Goal: Task Accomplishment & Management: Use online tool/utility

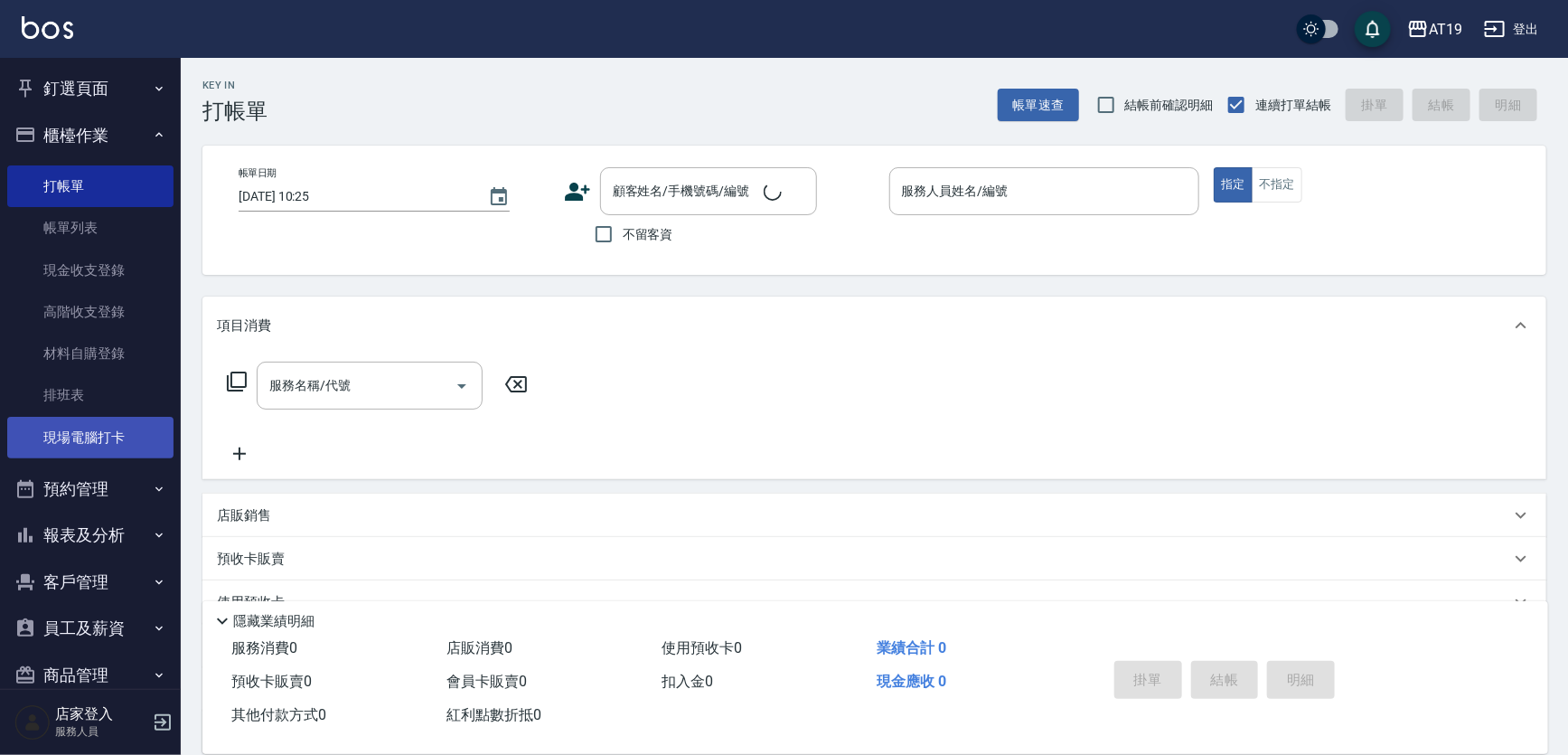
click at [132, 421] on link "現場電腦打卡" at bounding box center [89, 437] width 166 height 42
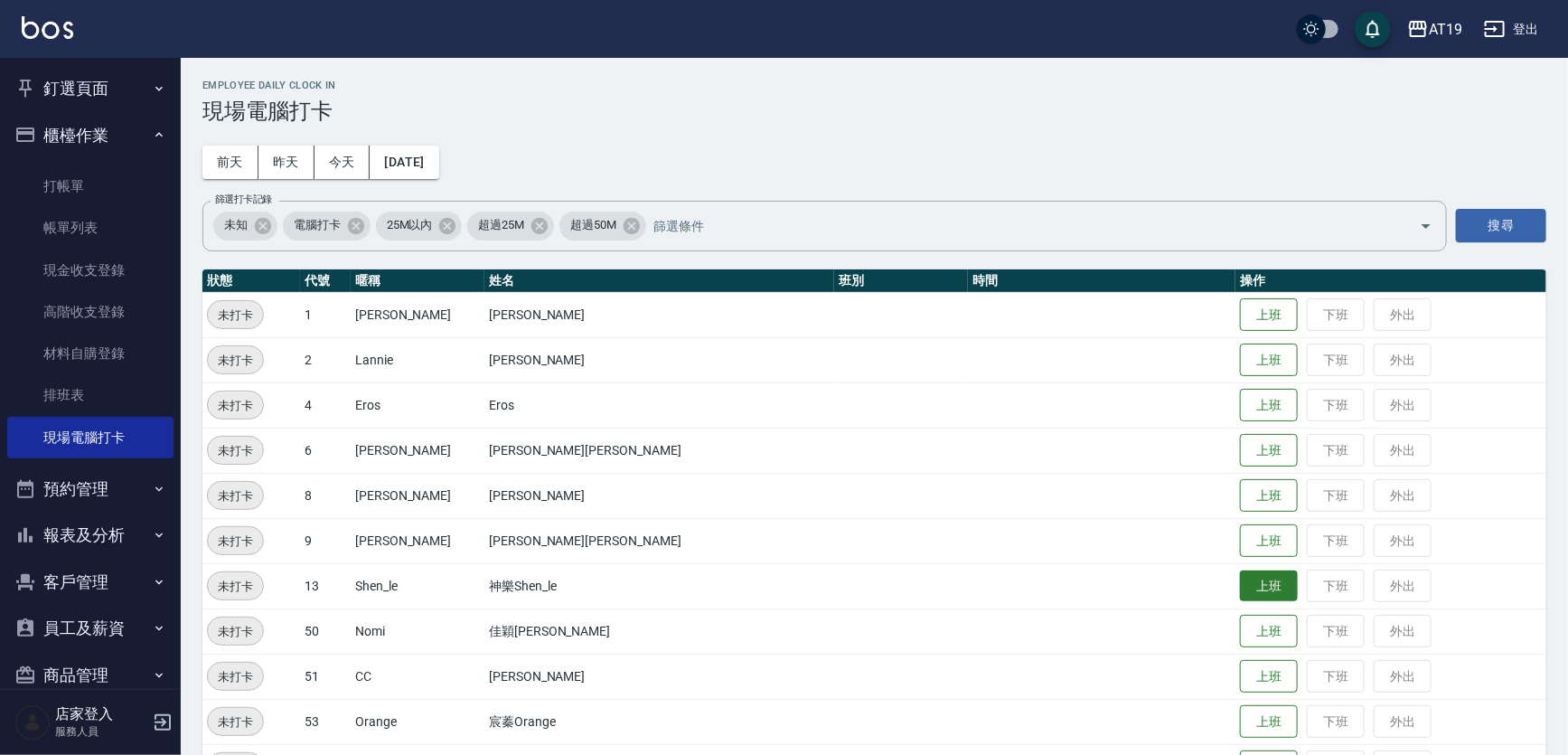
click at [1240, 584] on button "上班" at bounding box center [1269, 586] width 58 height 32
click at [1240, 349] on button "上班" at bounding box center [1269, 361] width 58 height 32
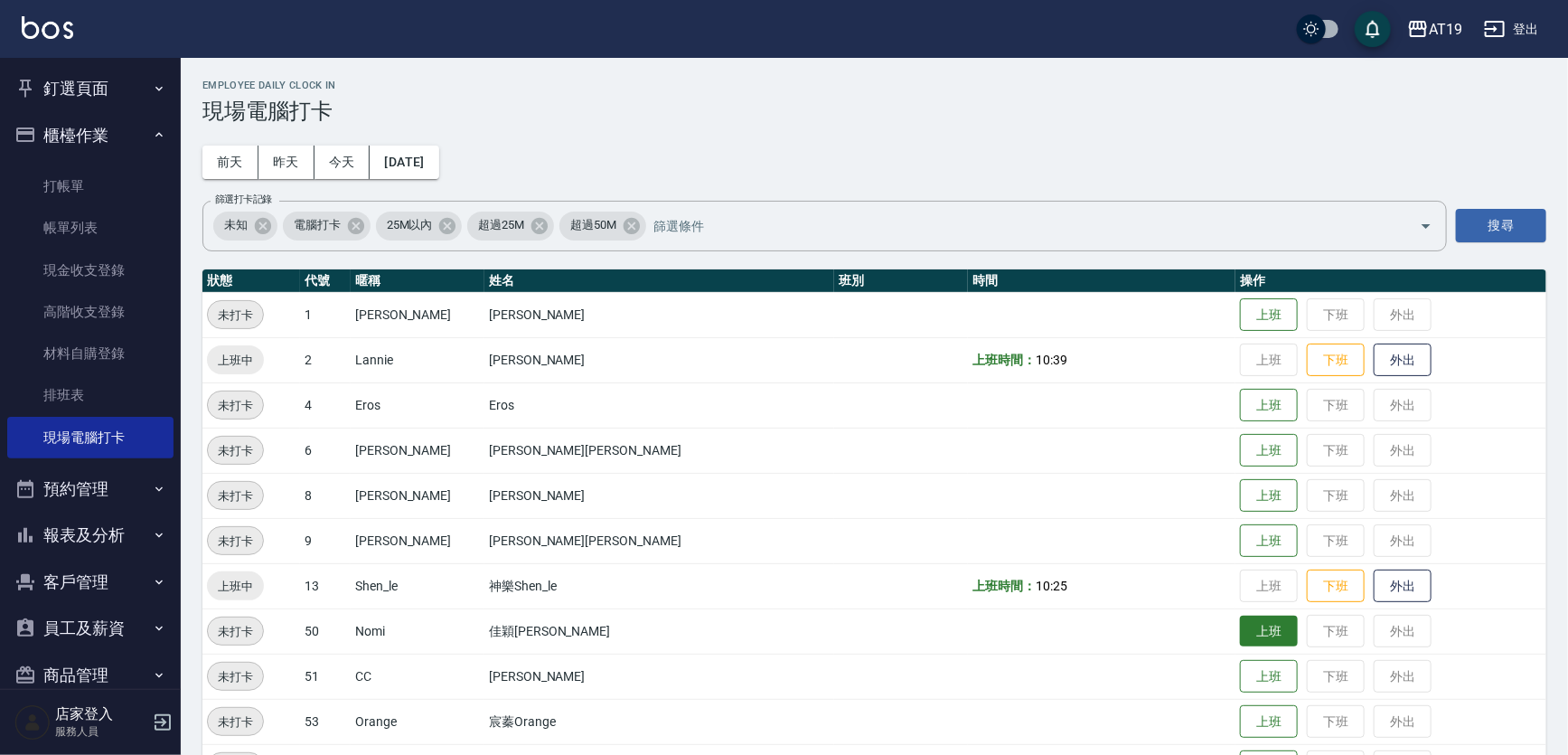
click at [1240, 642] on button "上班" at bounding box center [1269, 631] width 58 height 32
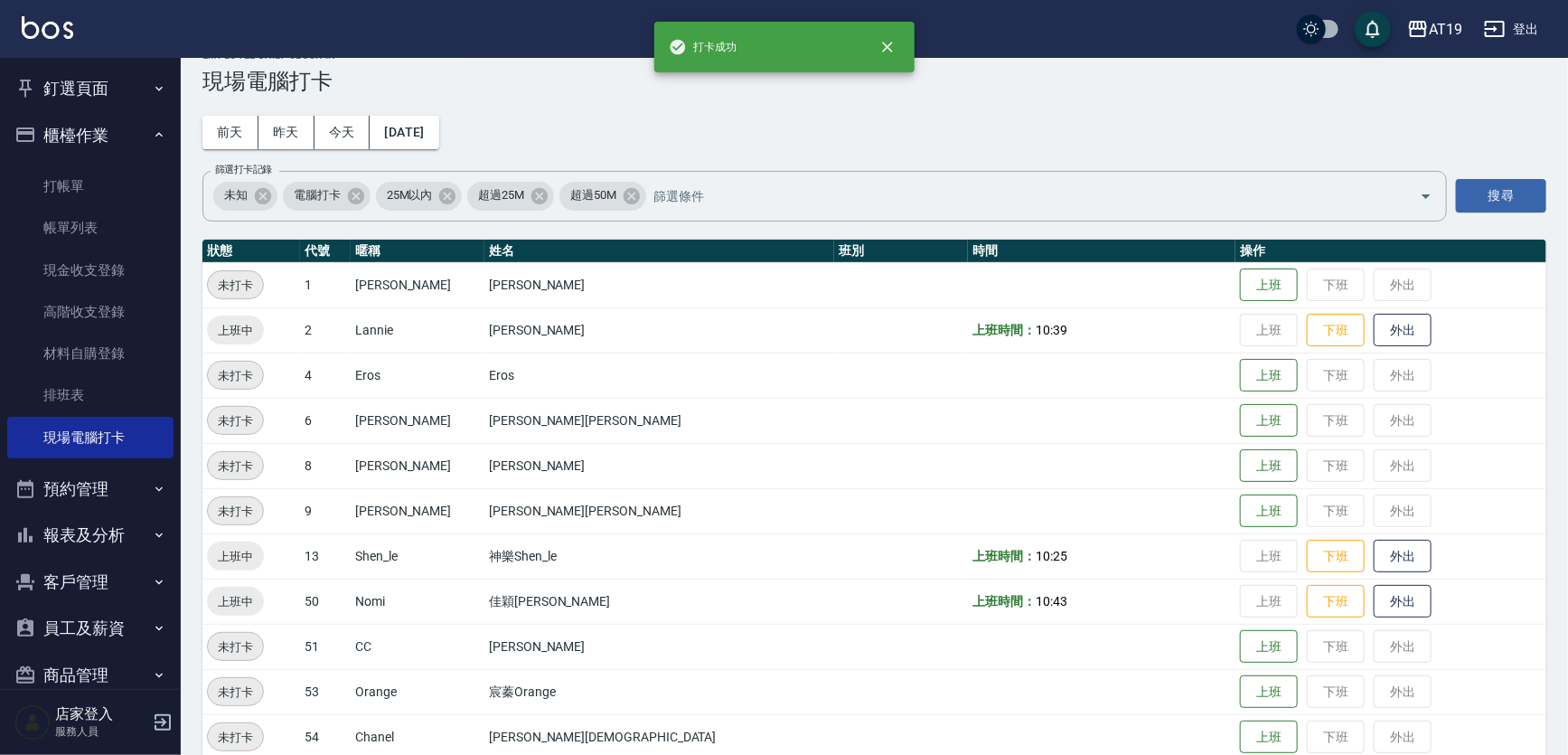
scroll to position [55, 0]
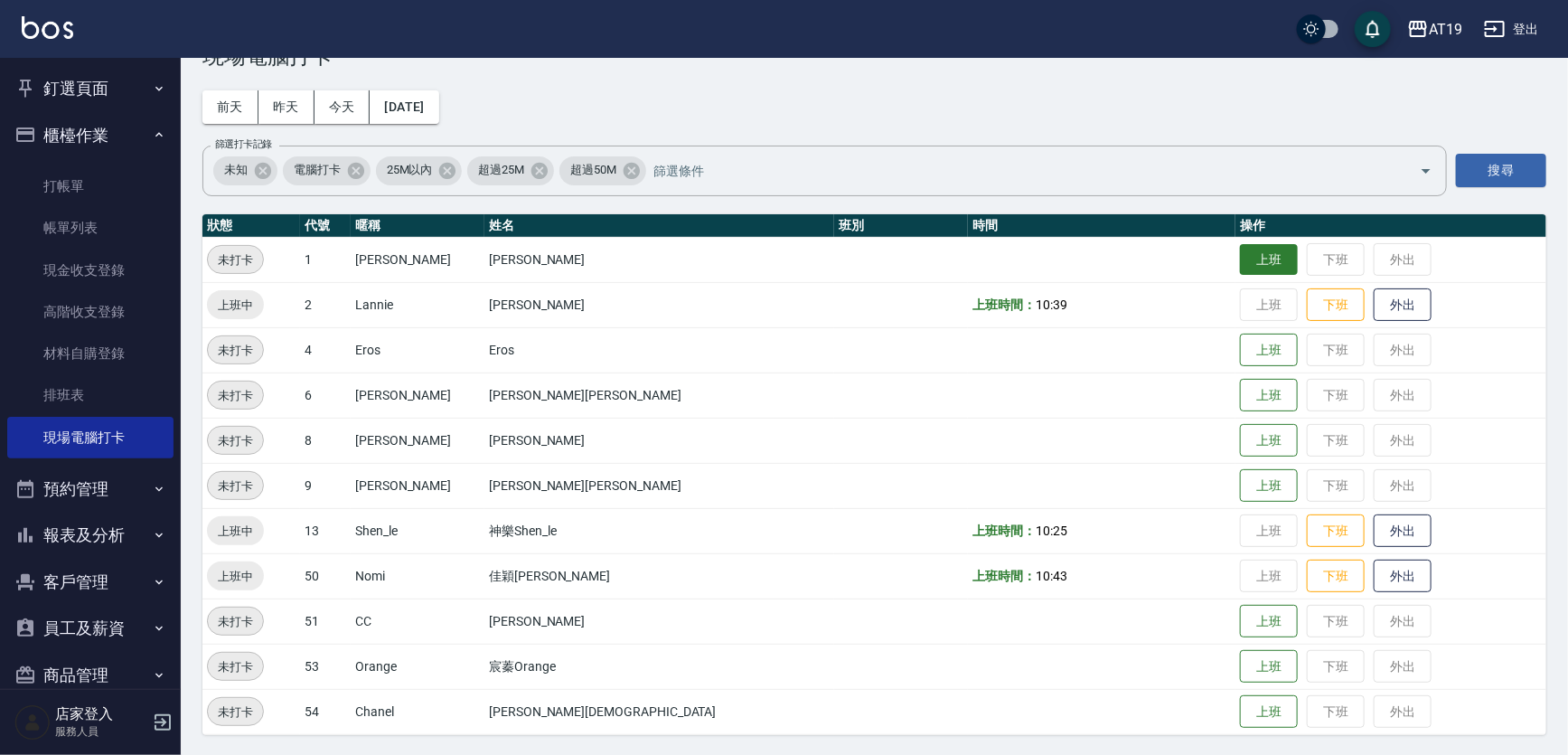
click at [1240, 262] on button "上班" at bounding box center [1269, 260] width 58 height 32
click at [1240, 485] on button "上班" at bounding box center [1269, 486] width 58 height 32
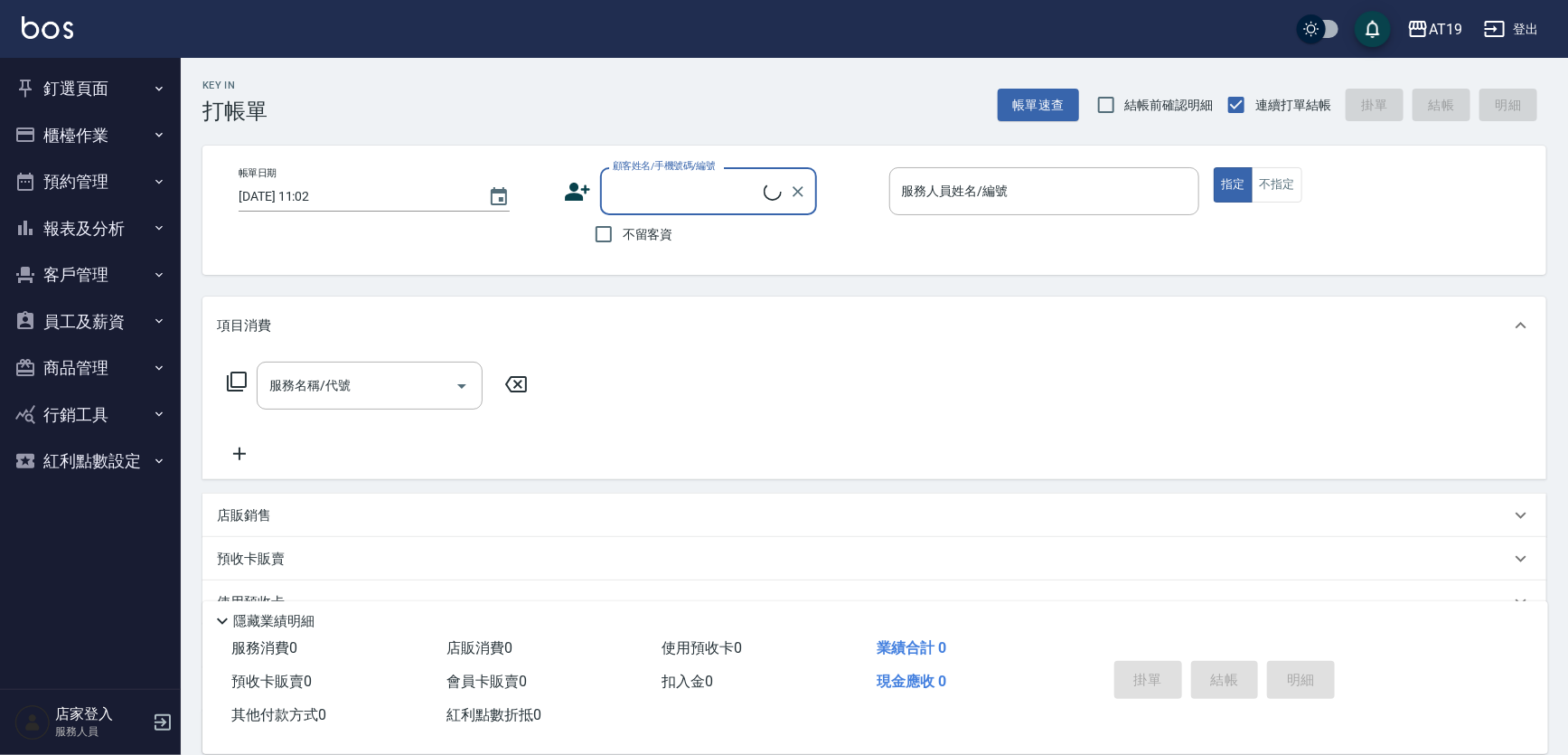
drag, startPoint x: 0, startPoint y: 0, endPoint x: 158, endPoint y: 137, distance: 209.1
click at [158, 137] on icon "button" at bounding box center [159, 134] width 15 height 15
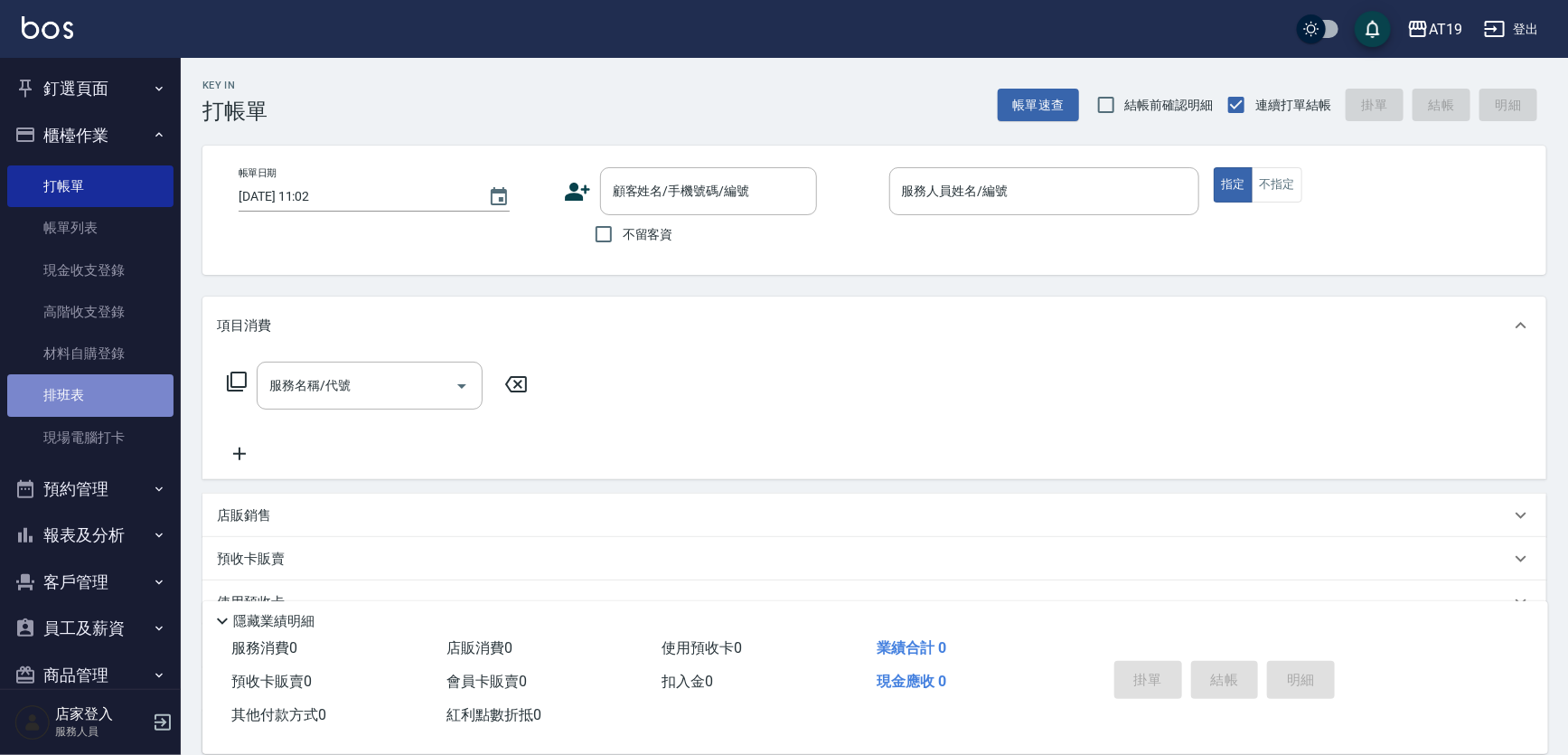
click at [121, 390] on link "排班表" at bounding box center [89, 395] width 166 height 42
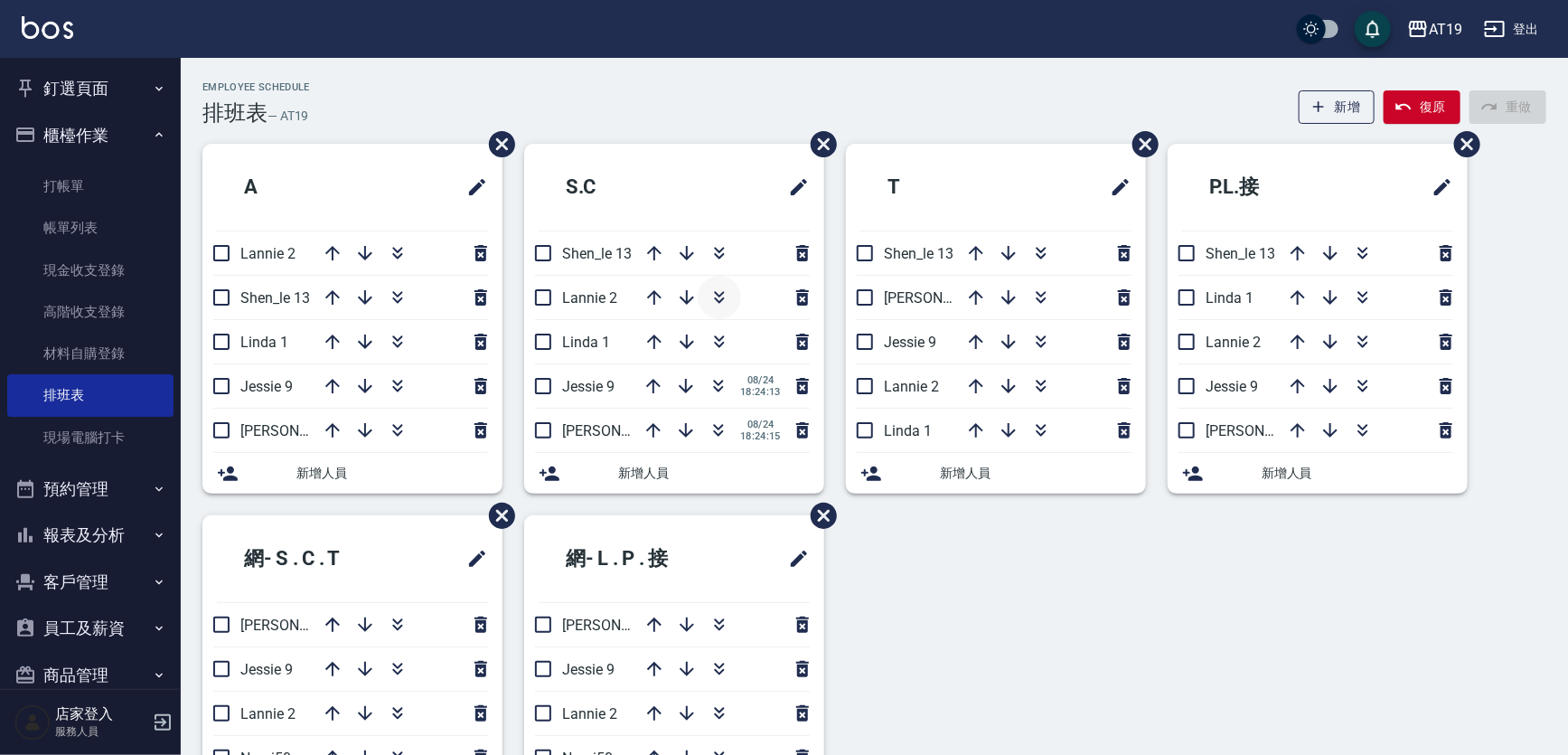
click at [714, 287] on button "button" at bounding box center [719, 297] width 44 height 44
